Goal: Transaction & Acquisition: Purchase product/service

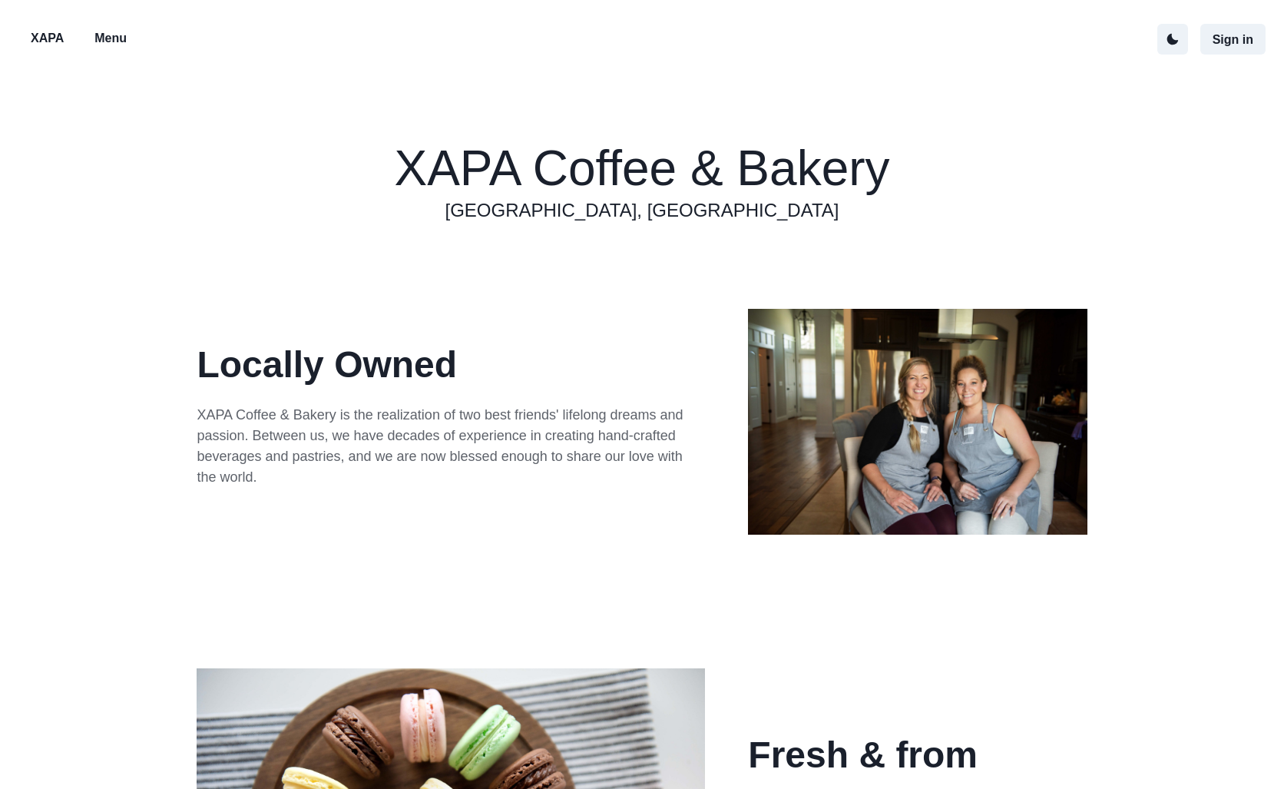
click at [106, 44] on p "Menu" at bounding box center [110, 38] width 32 height 18
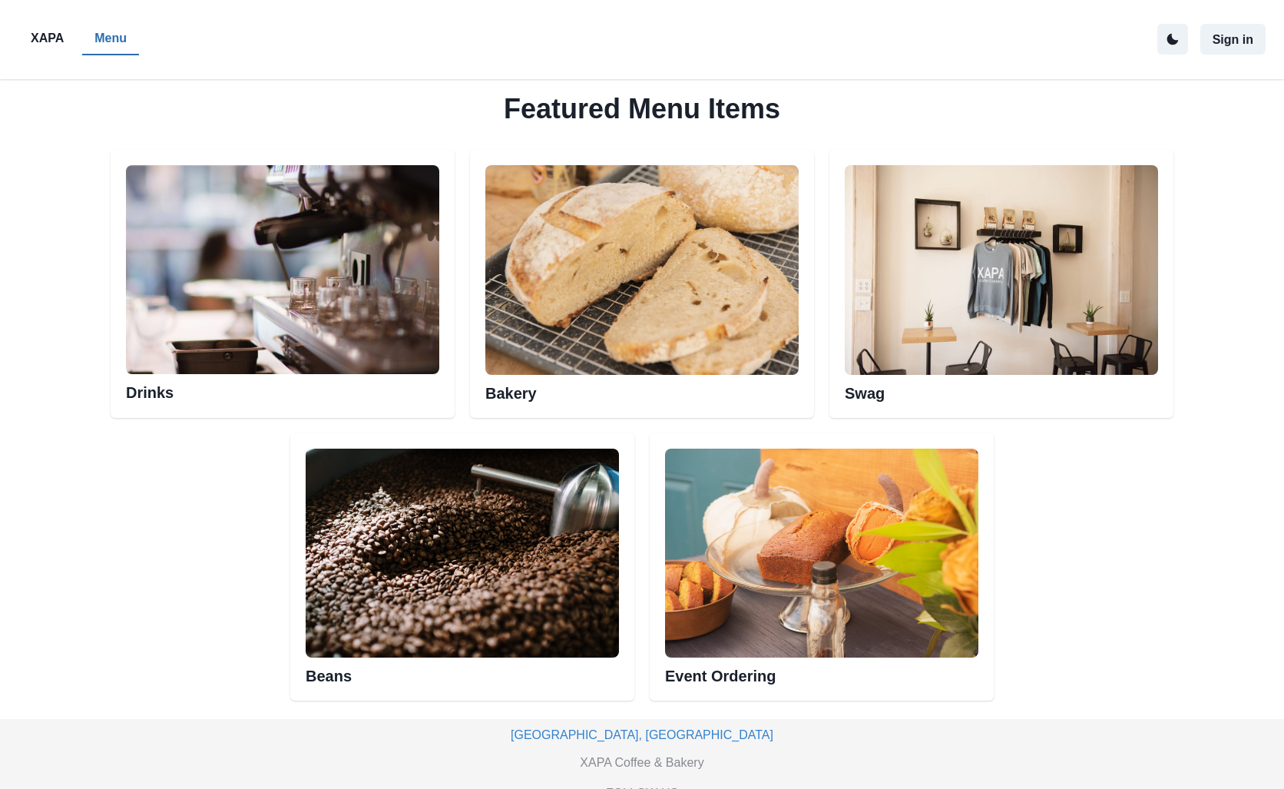
scroll to position [730, 0]
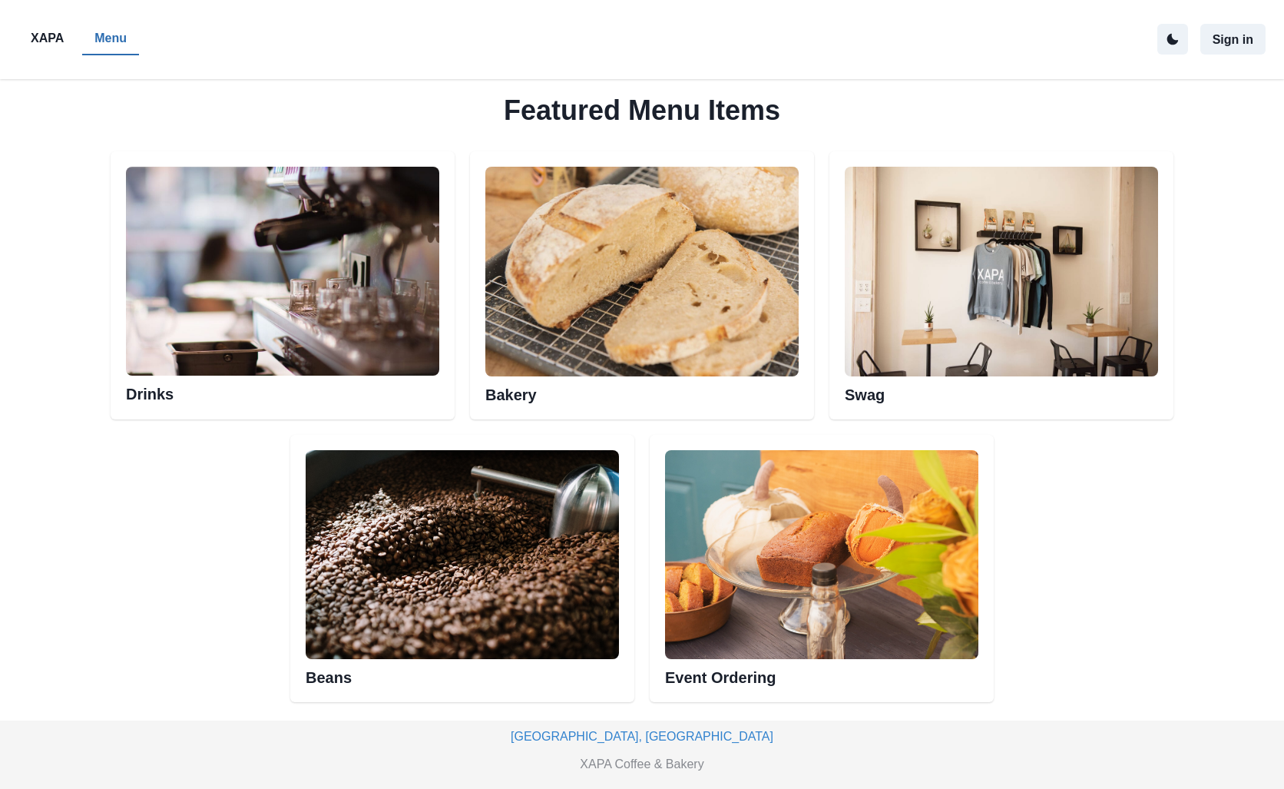
click at [687, 312] on img at bounding box center [641, 271] width 313 height 209
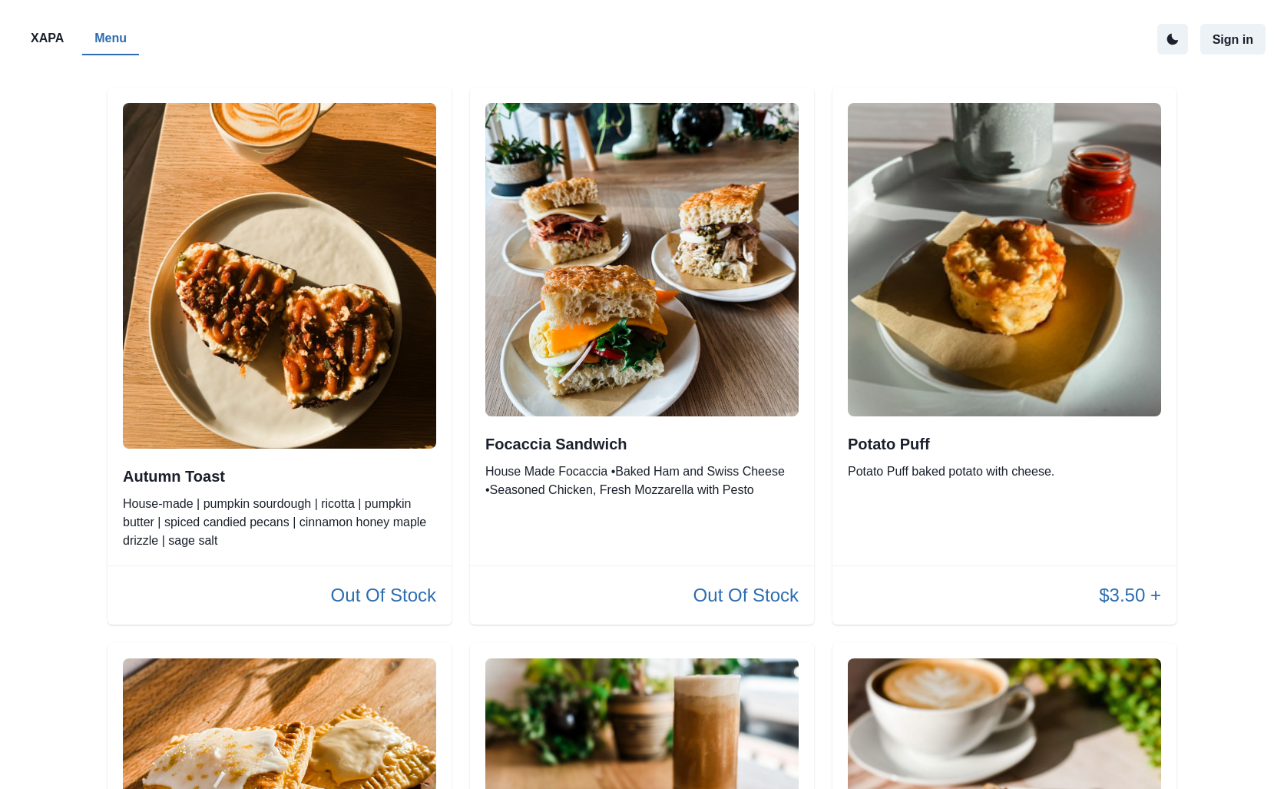
click at [813, 555] on div "Focaccia Sandwich House Made Focaccia •Baked Ham and Swiss Cheese •Seasoned Chi…" at bounding box center [642, 356] width 344 height 537
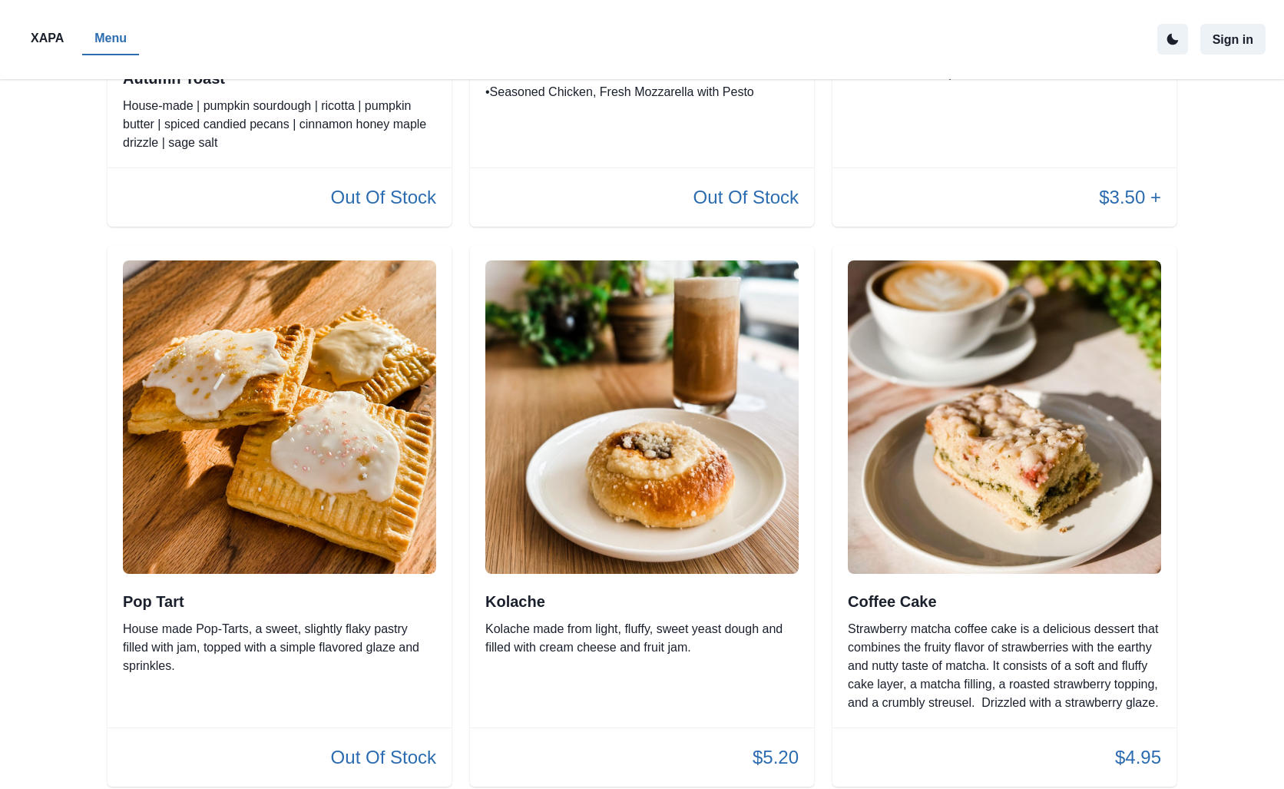
scroll to position [477, 0]
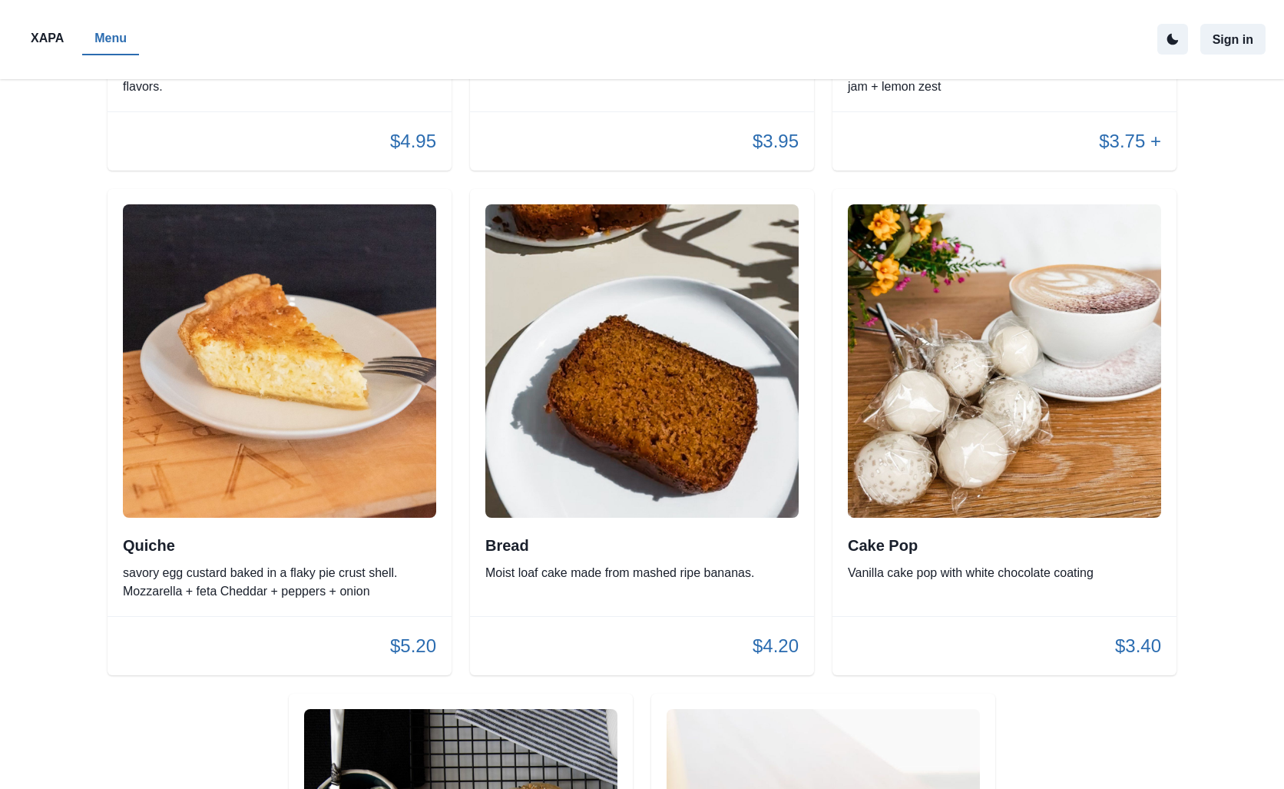
scroll to position [2662, 0]
